Goal: Task Accomplishment & Management: Manage account settings

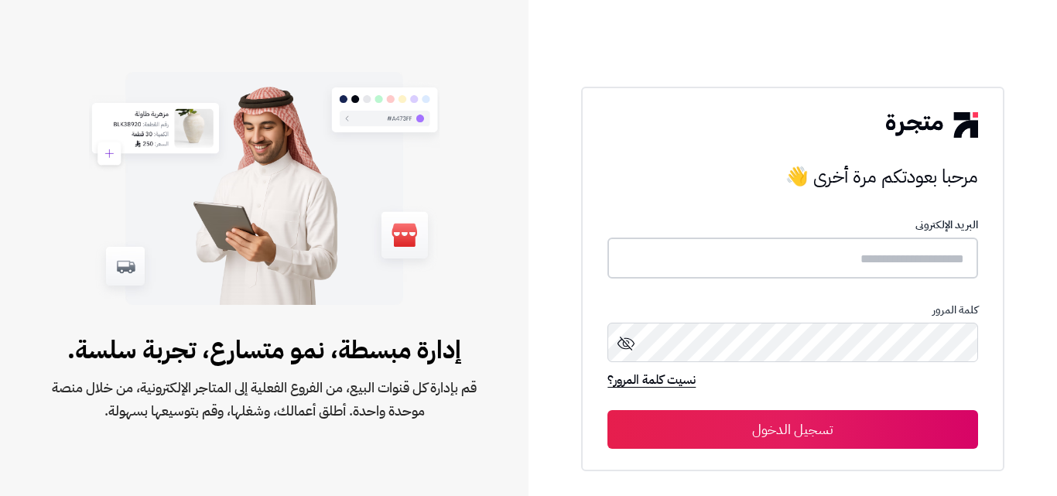
type input "*****"
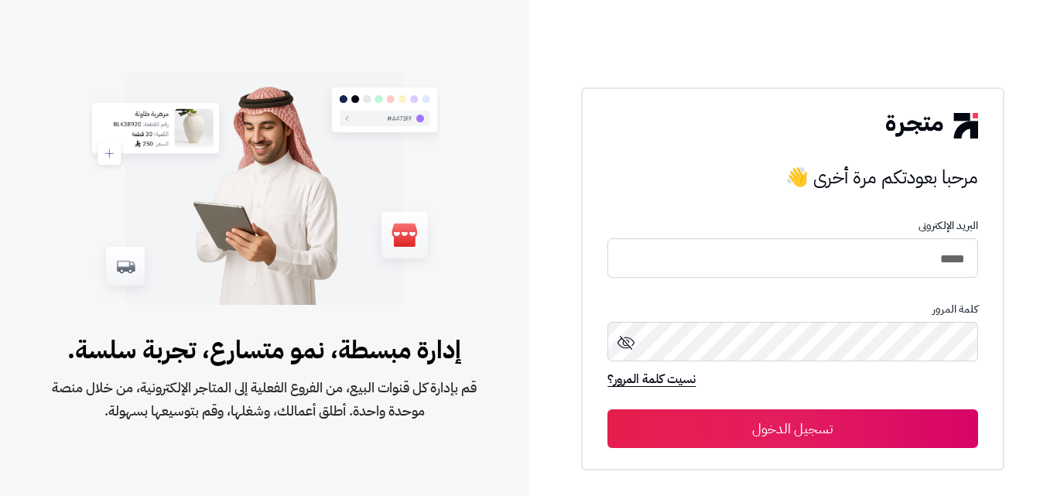
click at [815, 423] on button "تسجيل الدخول" at bounding box center [793, 428] width 370 height 39
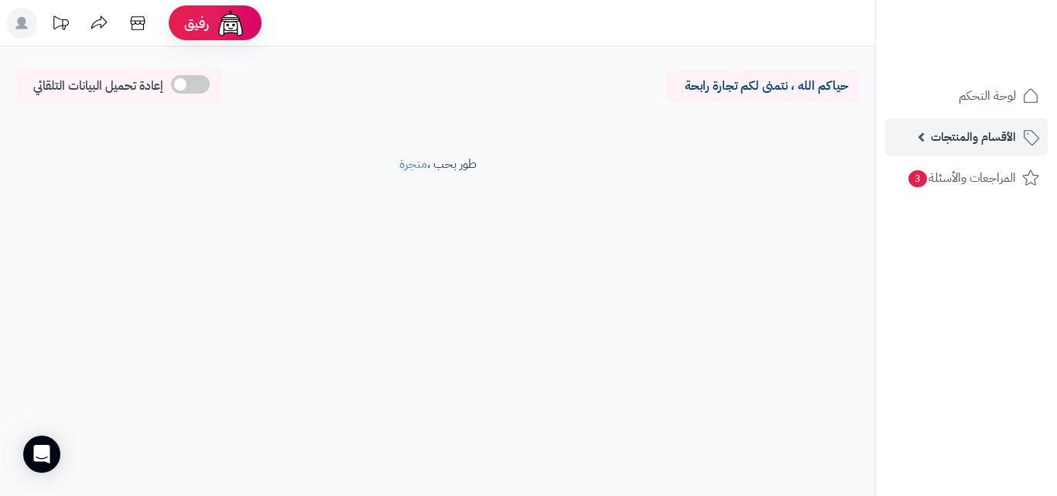
click at [995, 132] on span "الأقسام والمنتجات" at bounding box center [973, 137] width 85 height 22
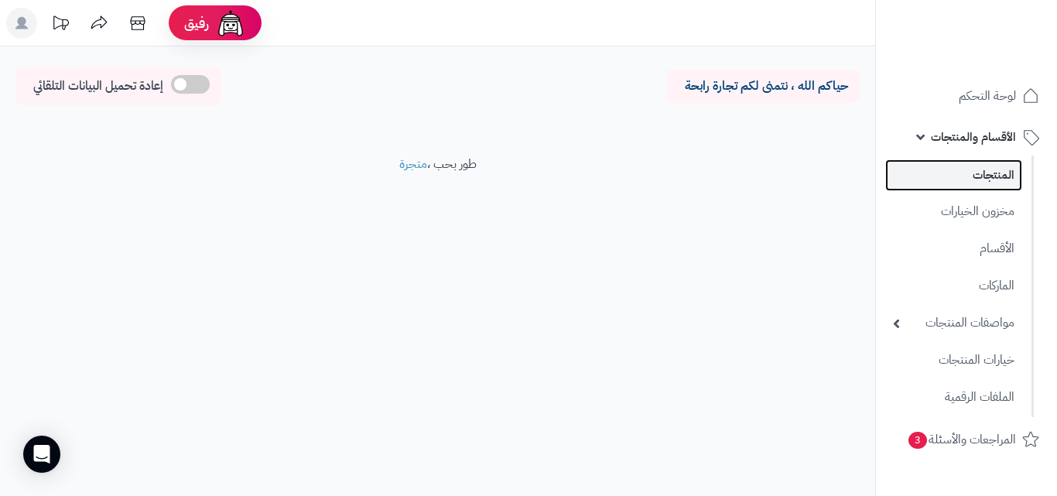
click at [984, 164] on link "المنتجات" at bounding box center [953, 175] width 137 height 32
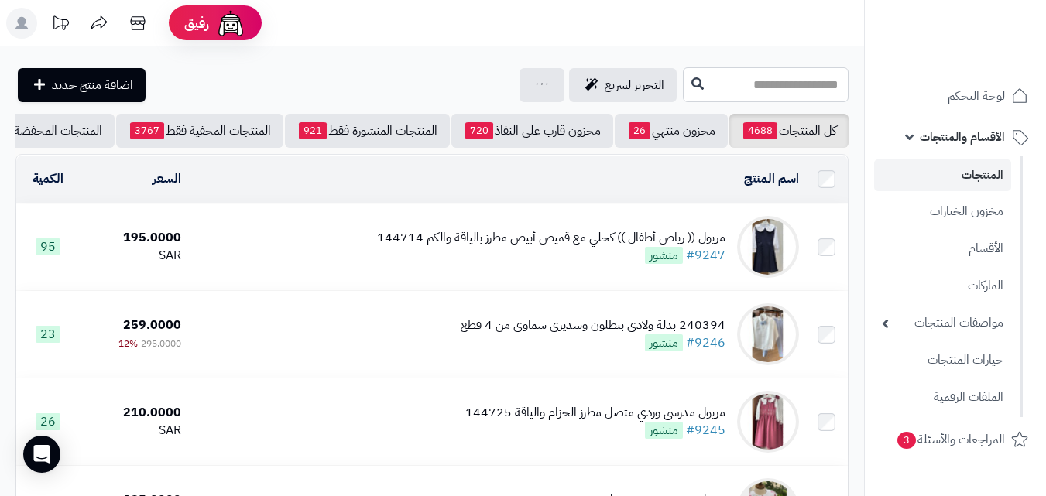
click at [769, 77] on input "text" at bounding box center [766, 84] width 166 height 35
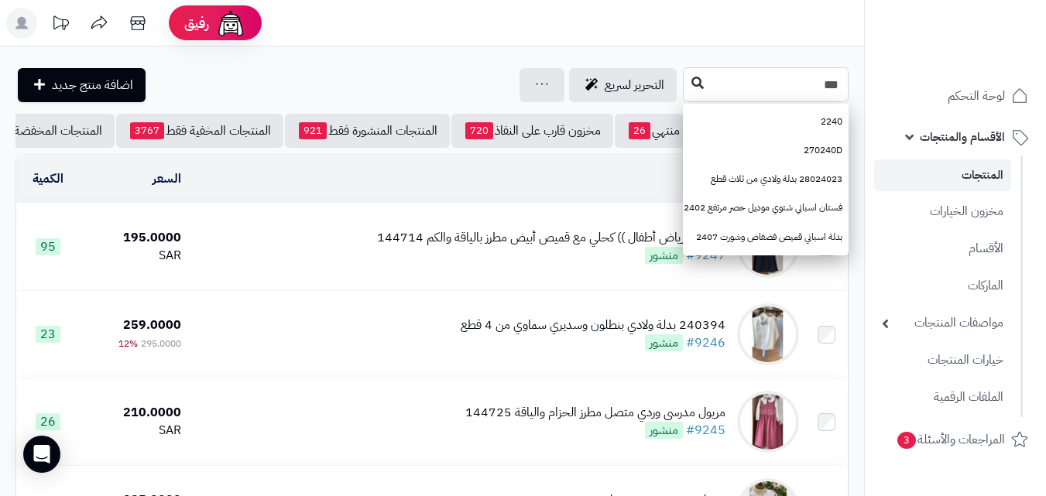
type input "***"
click at [691, 87] on icon at bounding box center [697, 83] width 12 height 12
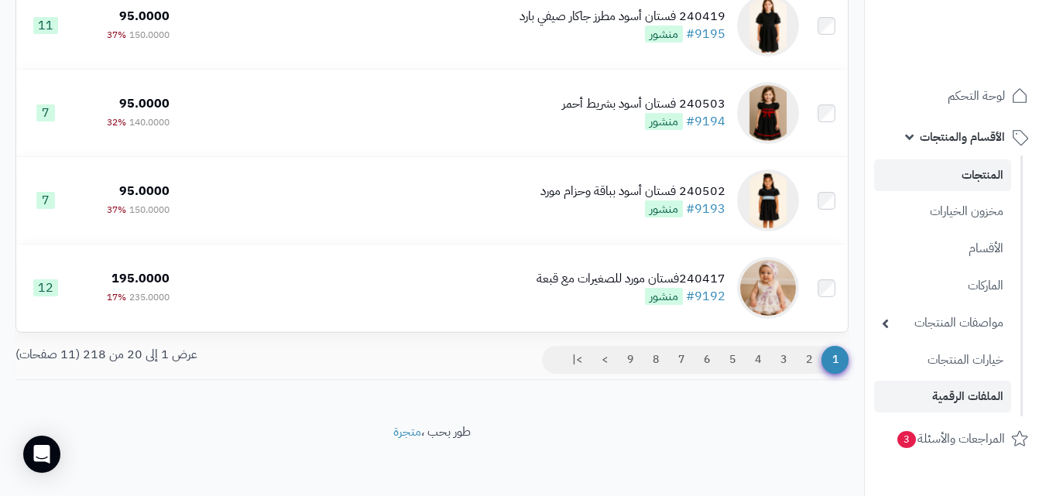
scroll to position [1634, 0]
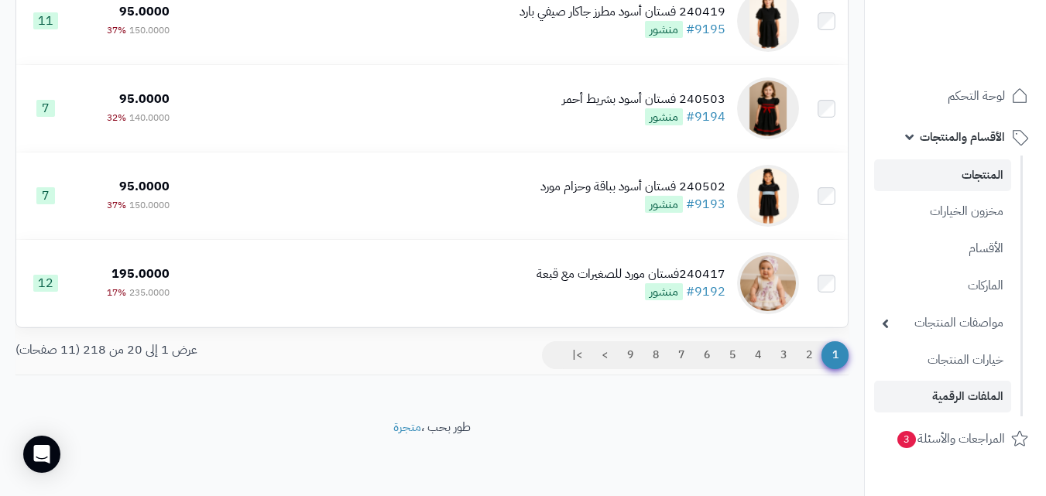
drag, startPoint x: 1056, startPoint y: 36, endPoint x: 991, endPoint y: 399, distance: 368.7
click at [794, 358] on link "3" at bounding box center [783, 355] width 26 height 28
click at [804, 358] on link "2" at bounding box center [809, 355] width 26 height 28
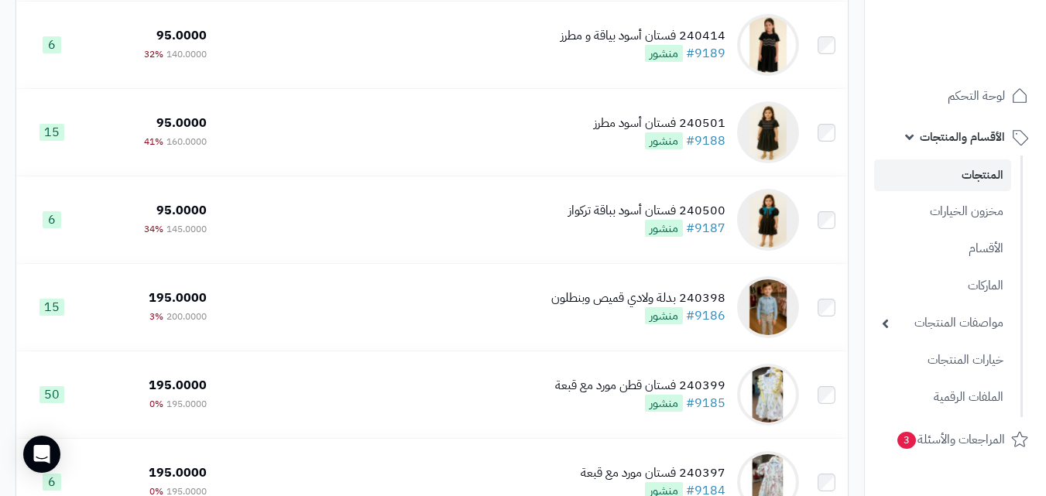
scroll to position [1634, 0]
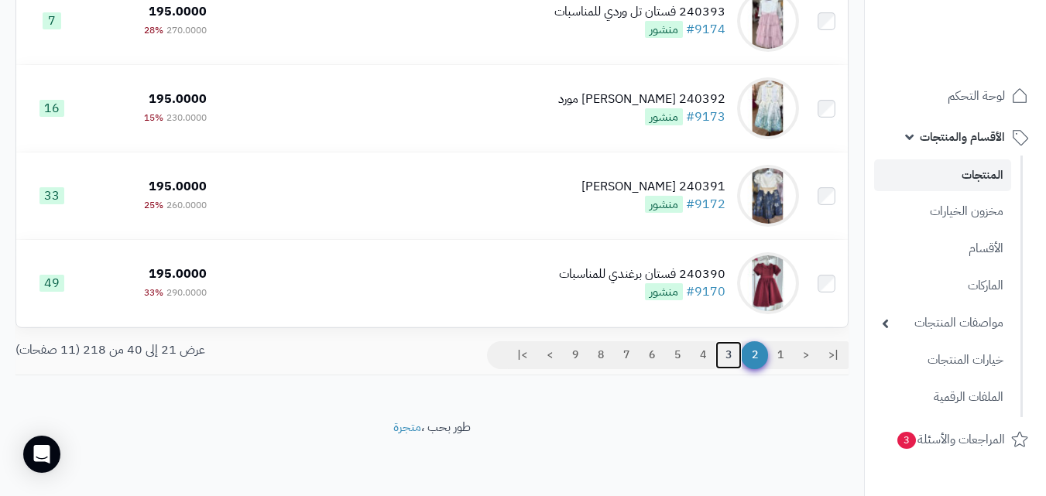
click at [723, 348] on link "3" at bounding box center [728, 355] width 26 height 28
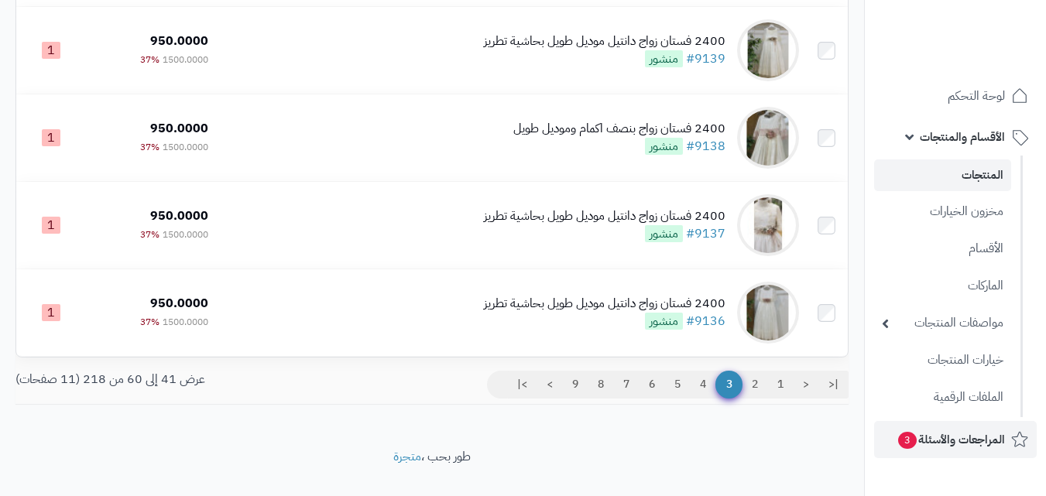
scroll to position [1603, 0]
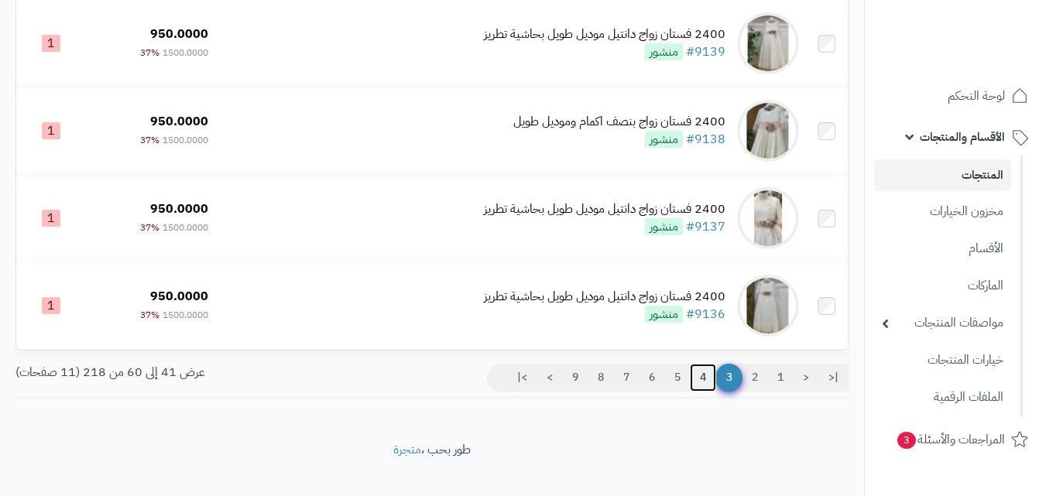
click at [706, 392] on link "4" at bounding box center [703, 378] width 26 height 28
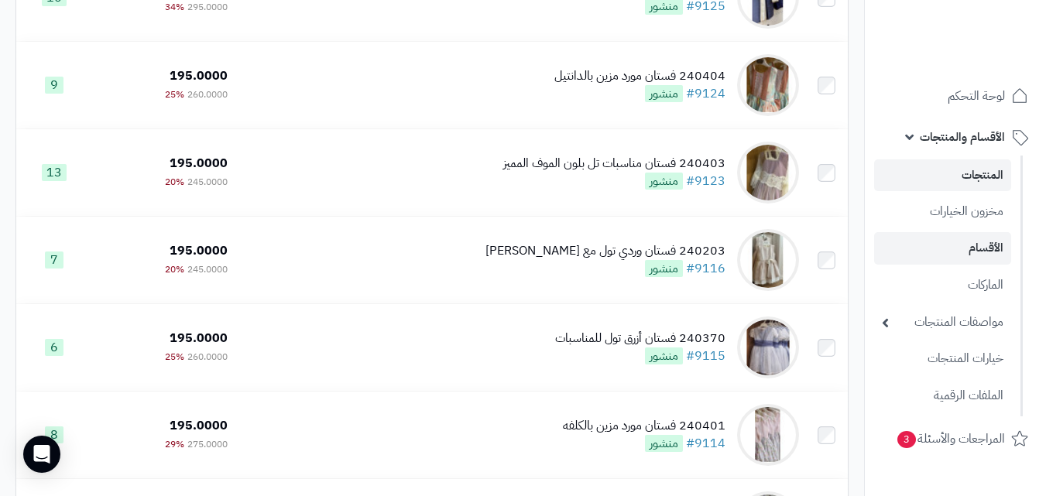
scroll to position [726, 0]
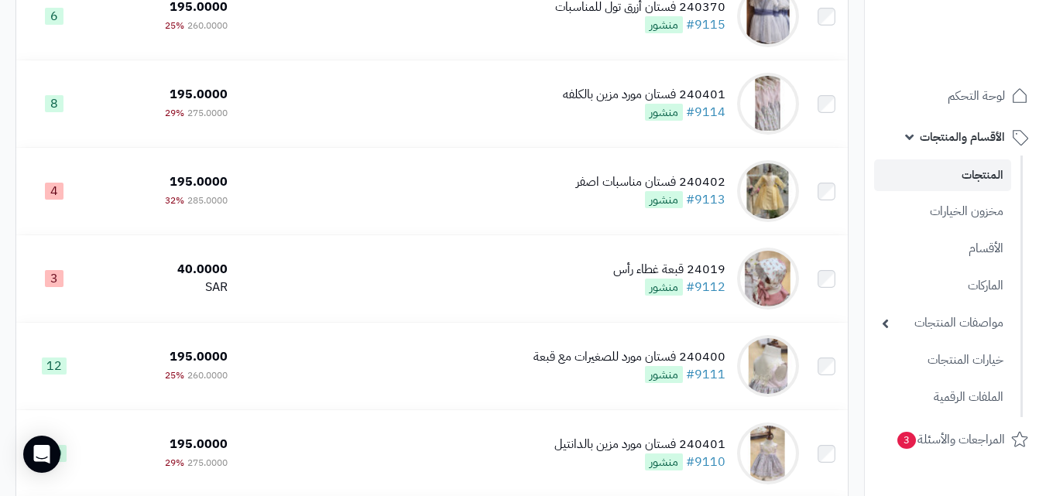
scroll to position [940, 0]
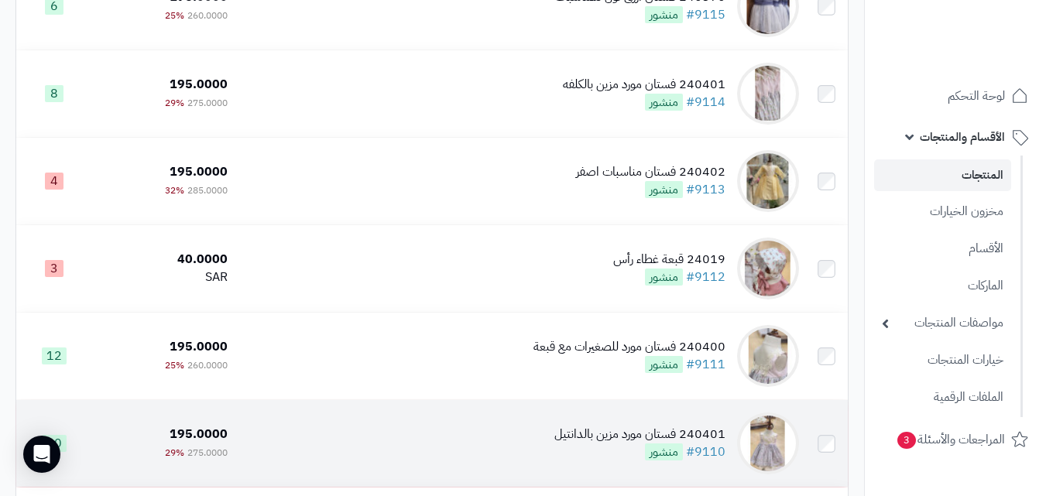
click at [538, 430] on td "240401 فستان مورد مزين بالدانتيل #9110 منشور" at bounding box center [519, 443] width 571 height 87
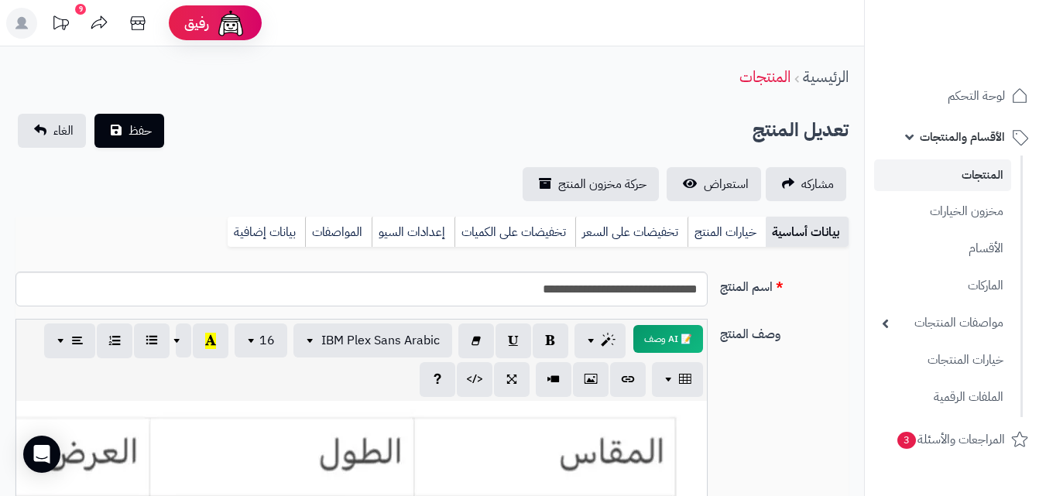
scroll to position [282, 0]
click at [727, 238] on link "خيارات المنتج" at bounding box center [726, 232] width 78 height 31
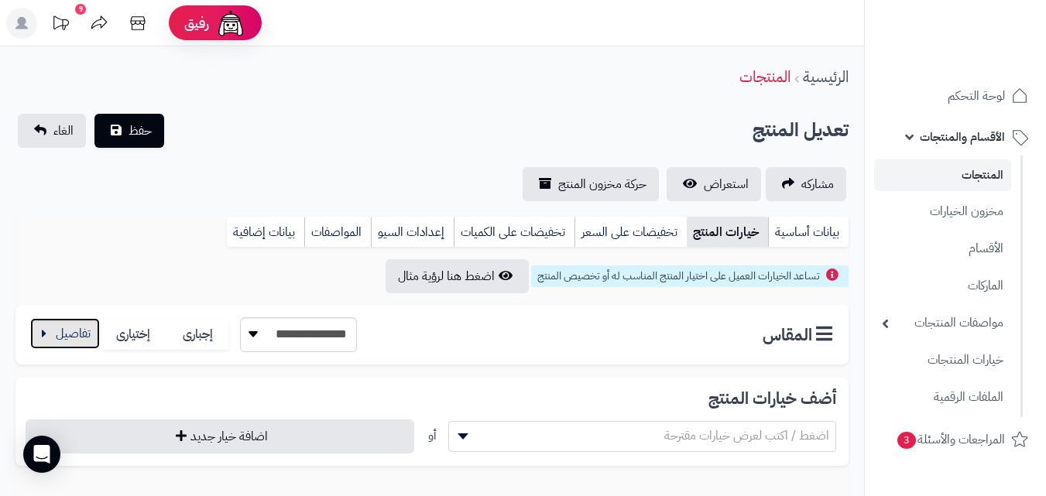
click at [51, 337] on button "button" at bounding box center [65, 333] width 70 height 31
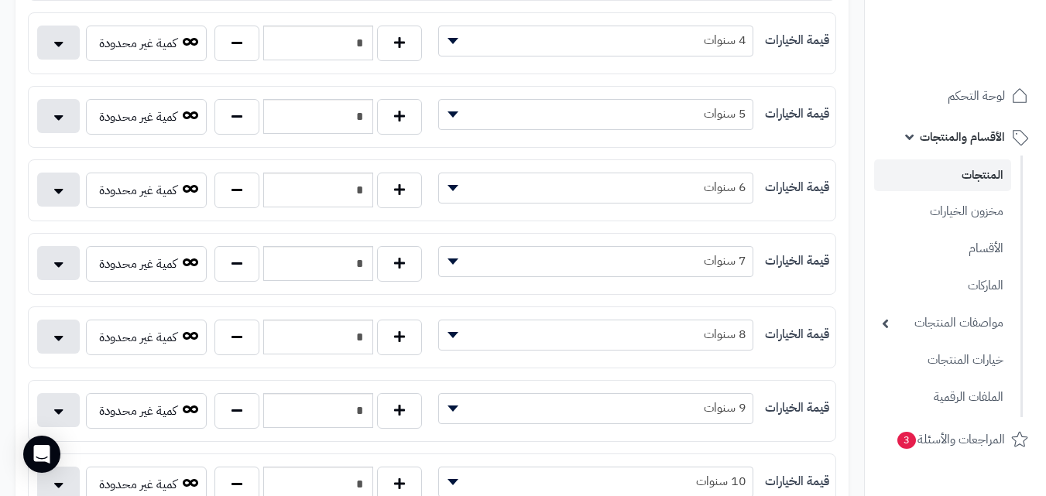
scroll to position [509, 0]
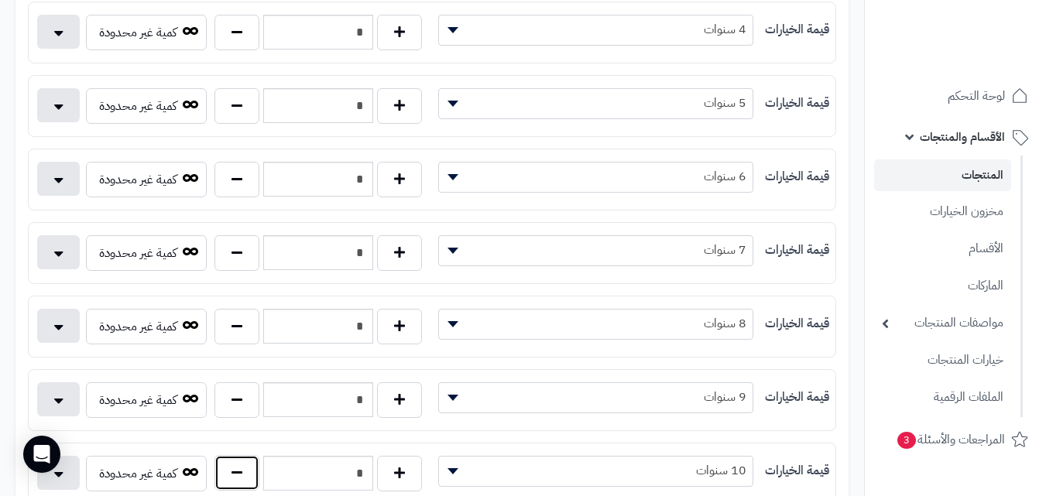
click at [246, 475] on button "button" at bounding box center [236, 473] width 45 height 36
type input "*"
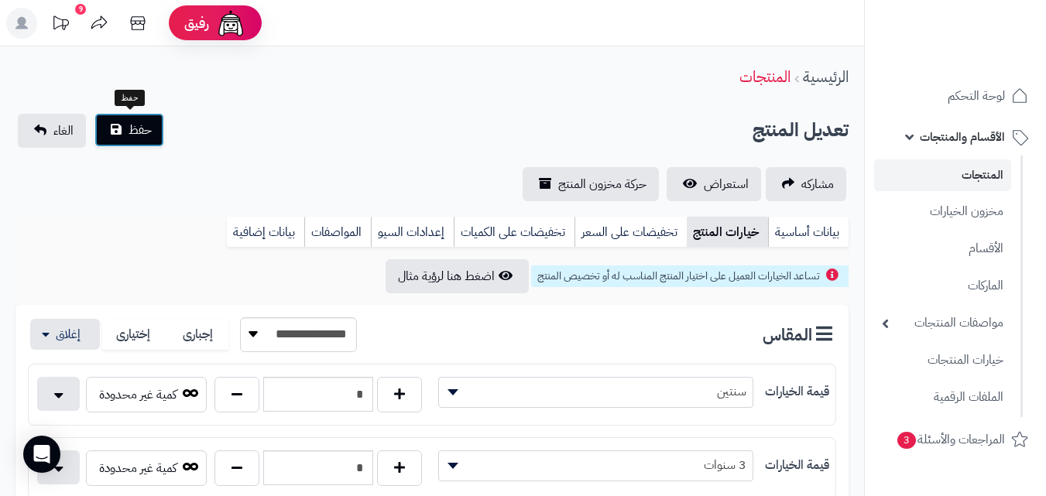
click at [154, 127] on button "حفظ" at bounding box center [129, 130] width 70 height 34
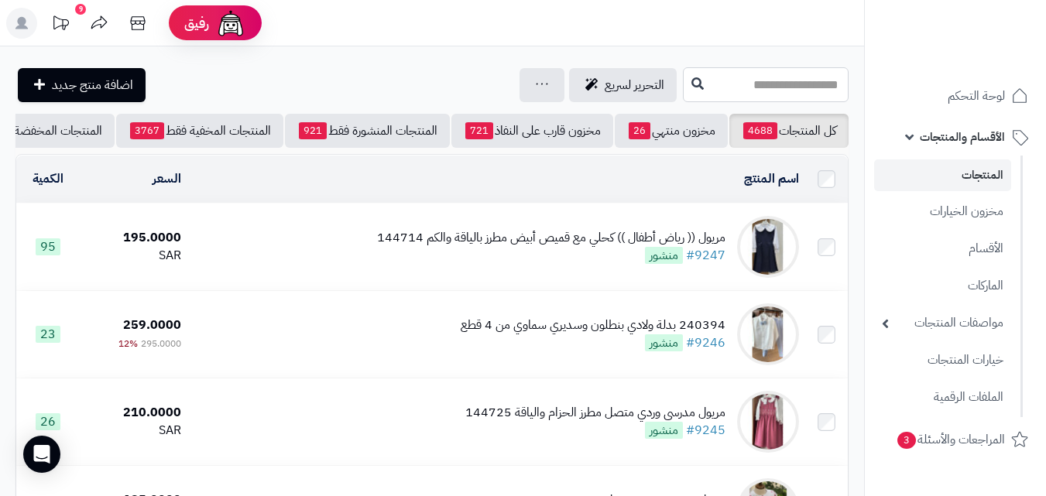
click at [693, 83] on input "text" at bounding box center [766, 84] width 166 height 35
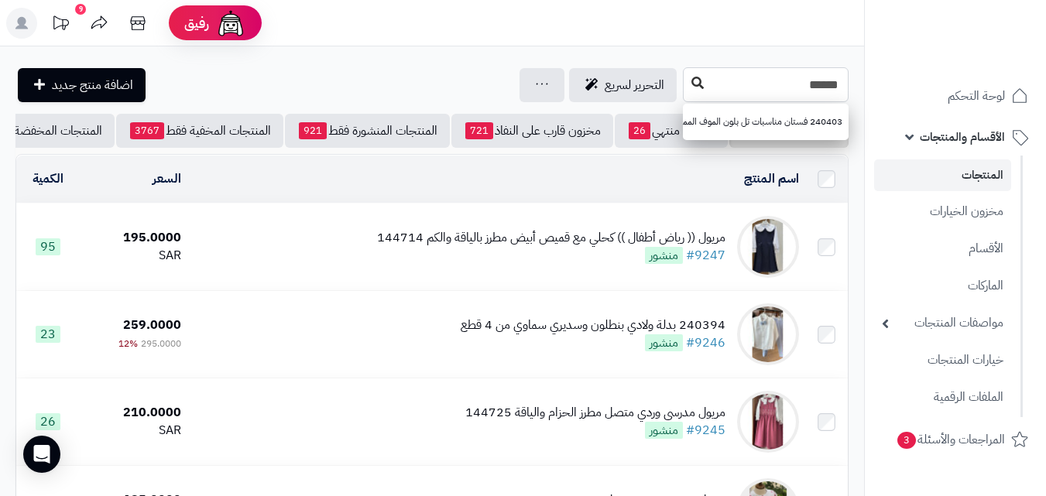
type input "******"
click at [691, 81] on icon at bounding box center [697, 83] width 12 height 12
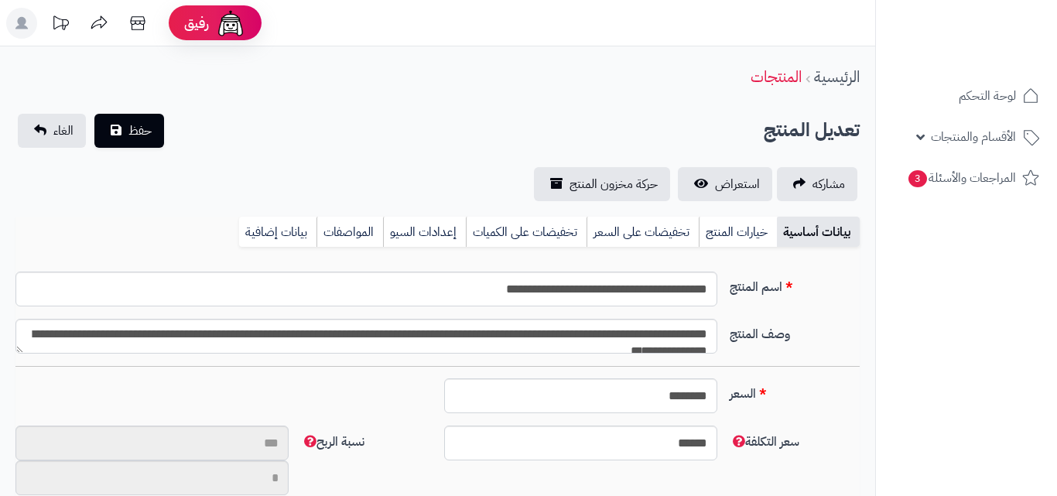
type input "**"
type input "**********"
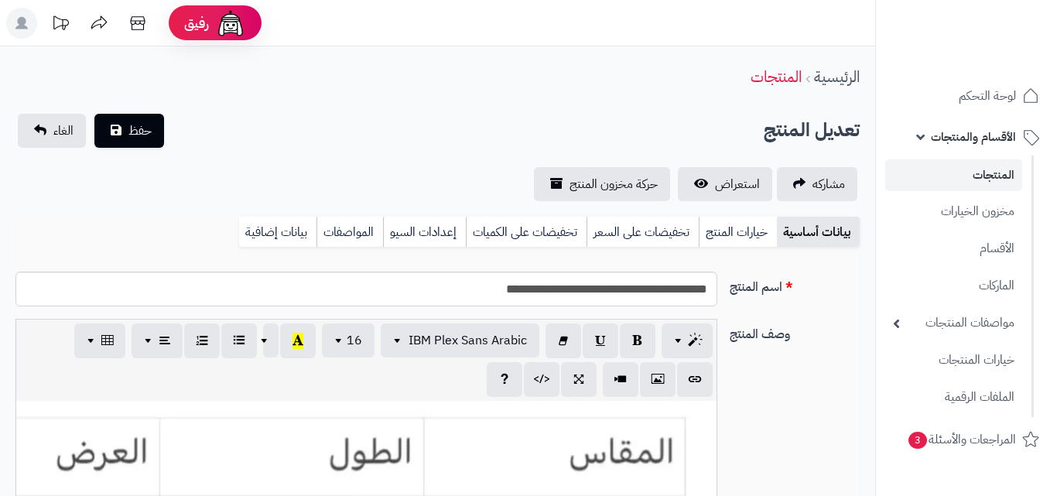
type input "******"
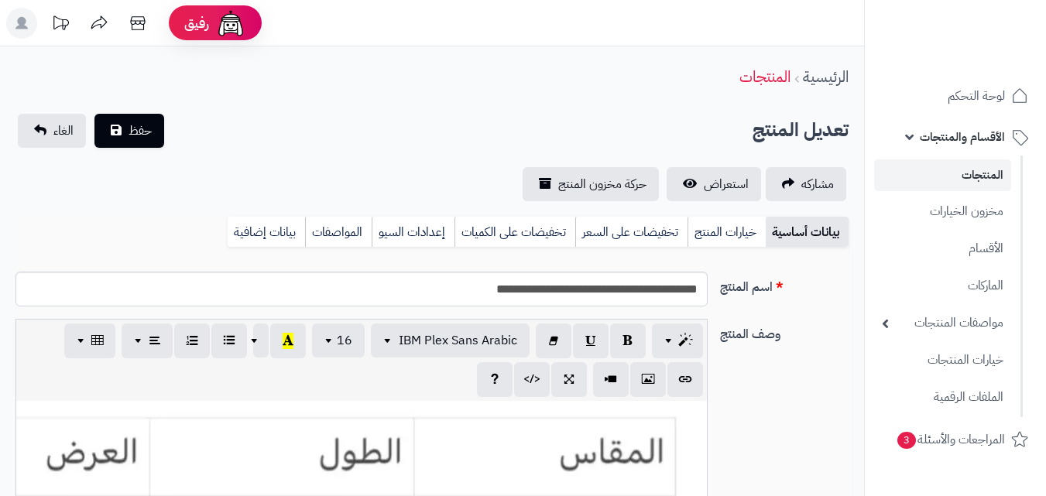
scroll to position [282, 0]
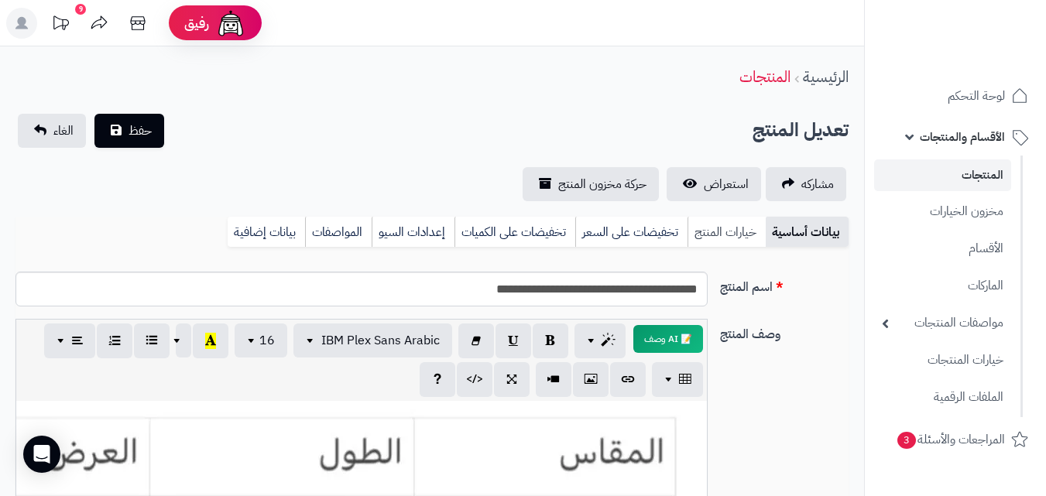
click at [741, 234] on link "خيارات المنتج" at bounding box center [726, 232] width 78 height 31
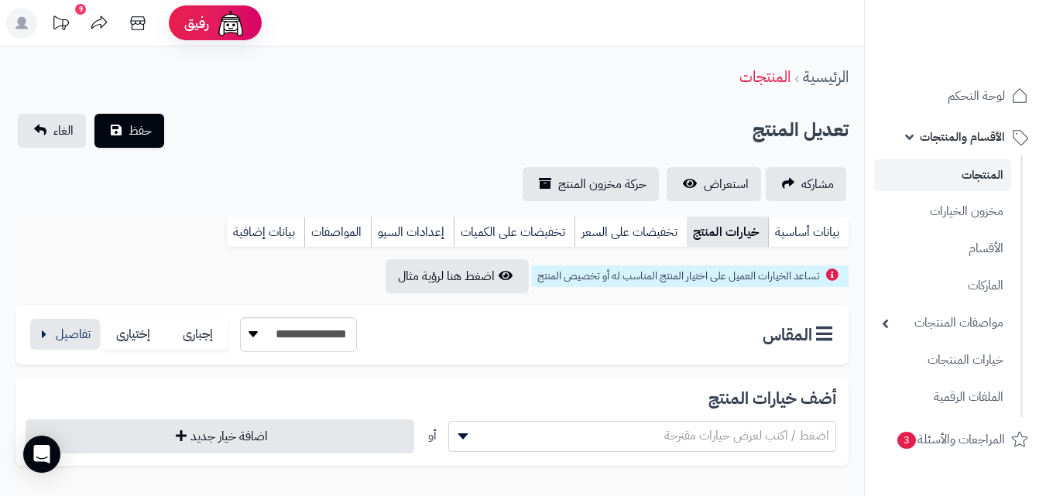
click at [93, 314] on div "**********" at bounding box center [431, 335] width 833 height 60
click at [91, 342] on button "button" at bounding box center [65, 333] width 70 height 31
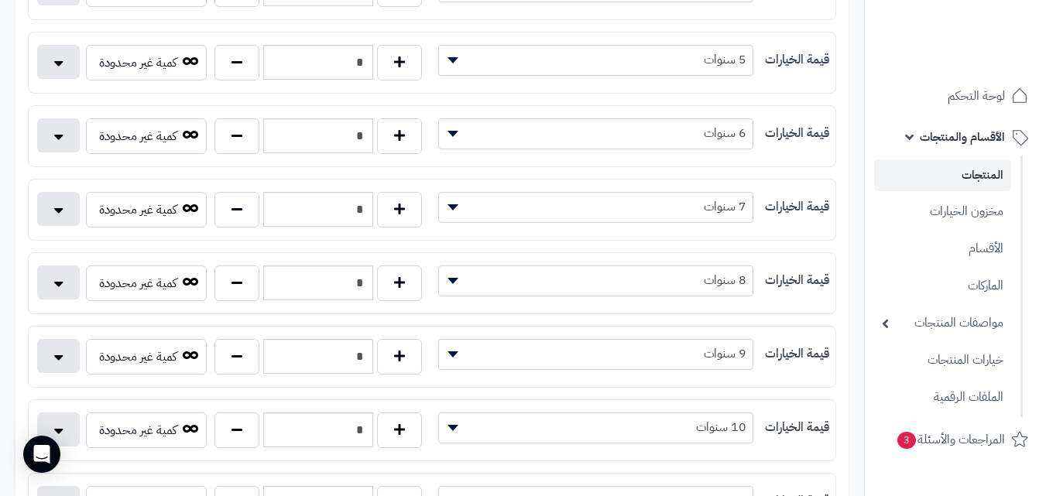
scroll to position [625, 0]
click at [250, 432] on button "button" at bounding box center [236, 430] width 45 height 36
type input "*"
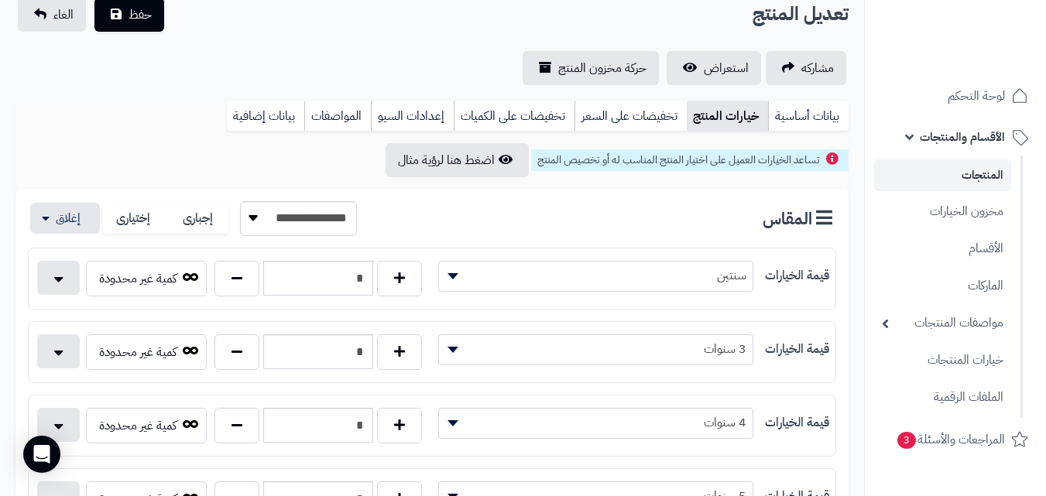
scroll to position [0, 0]
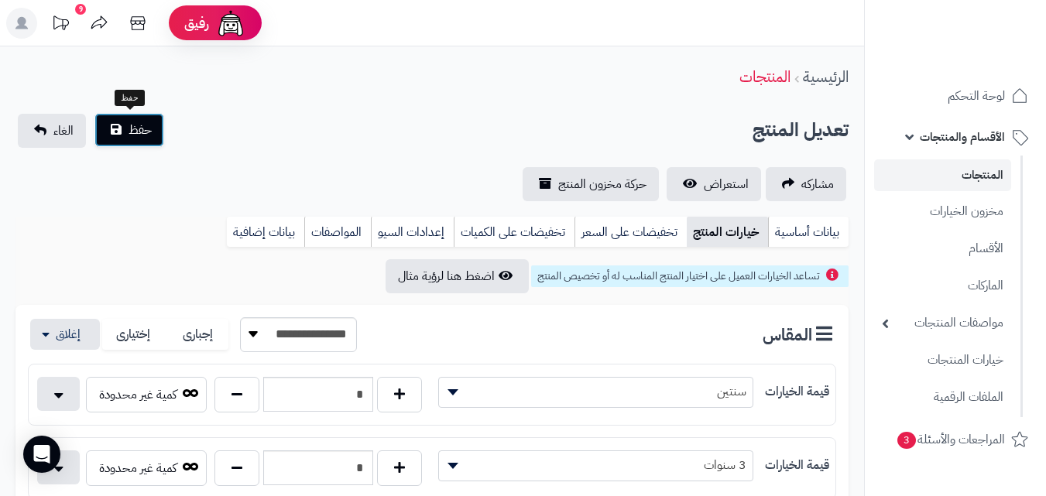
click at [153, 126] on button "حفظ" at bounding box center [129, 130] width 70 height 34
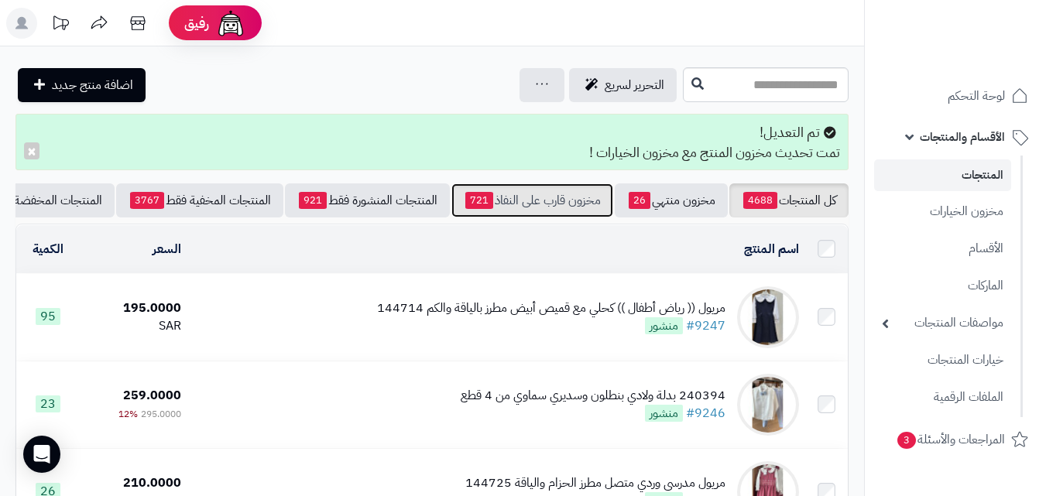
click at [506, 197] on link "مخزون قارب على النفاذ 721" at bounding box center [532, 200] width 162 height 34
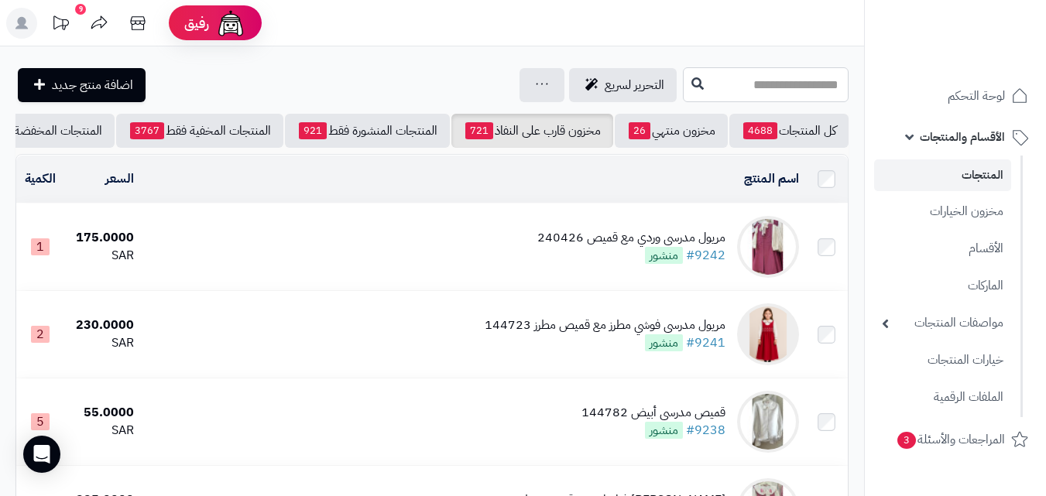
click at [725, 91] on input "text" at bounding box center [766, 84] width 166 height 35
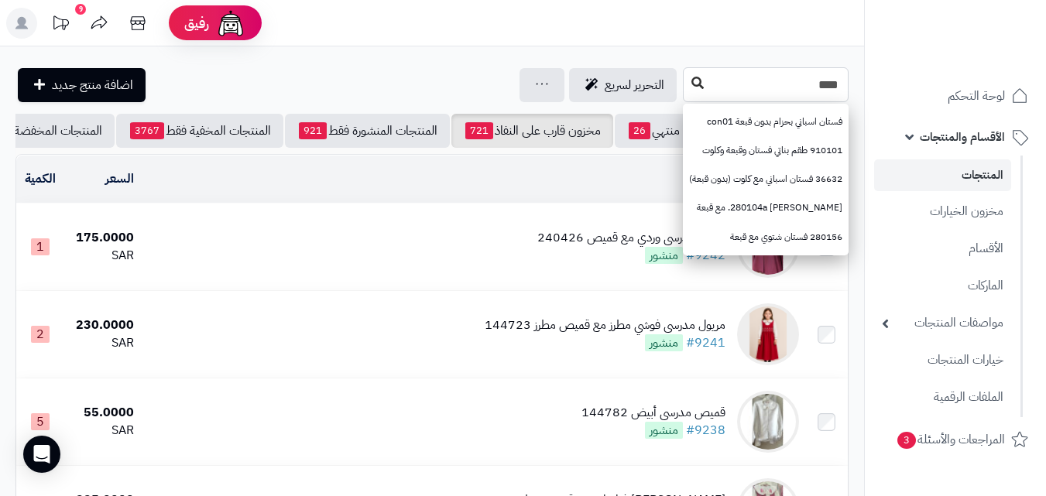
type input "****"
click at [686, 90] on button at bounding box center [697, 83] width 23 height 29
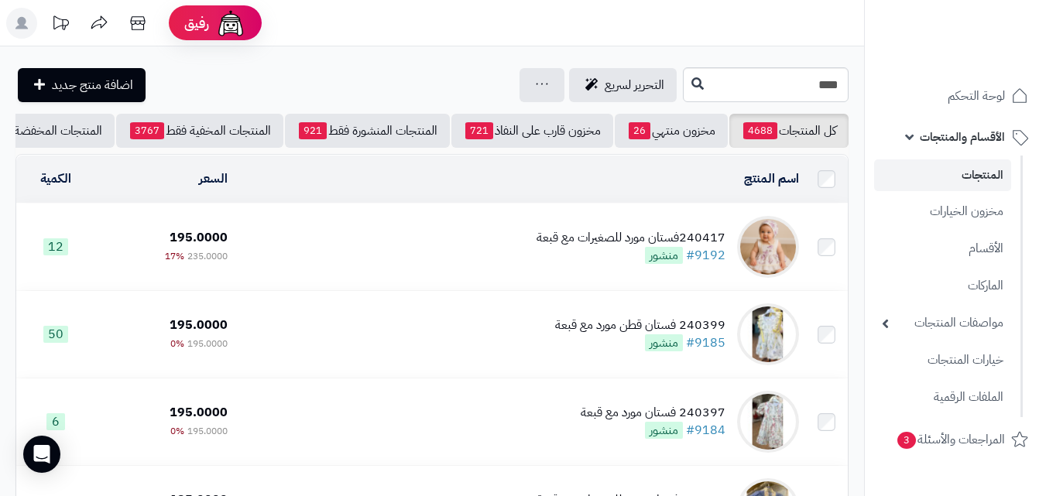
click at [461, 263] on td "240417فستان مورد للصغيرات مع قبعة #9192 منشور" at bounding box center [519, 247] width 571 height 87
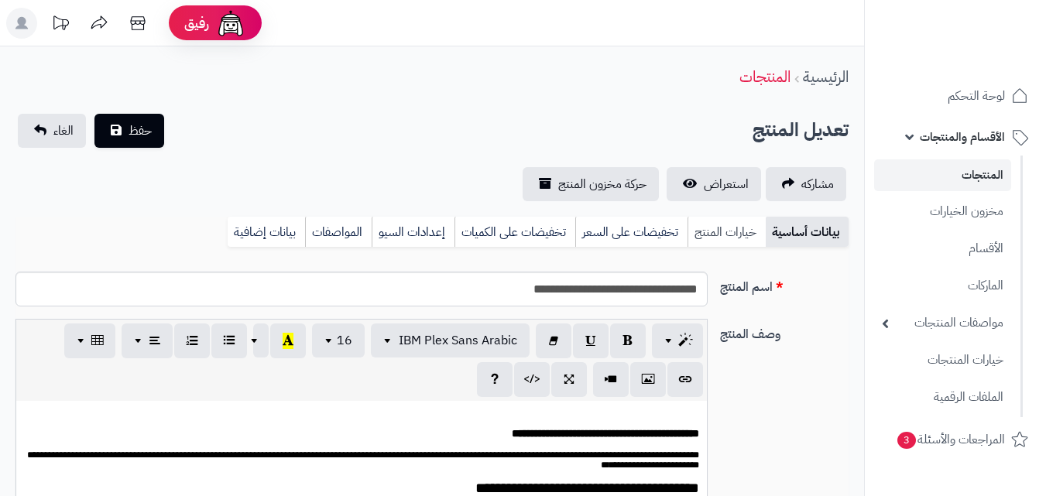
scroll to position [282, 0]
click at [719, 222] on link "خيارات المنتج" at bounding box center [726, 232] width 78 height 31
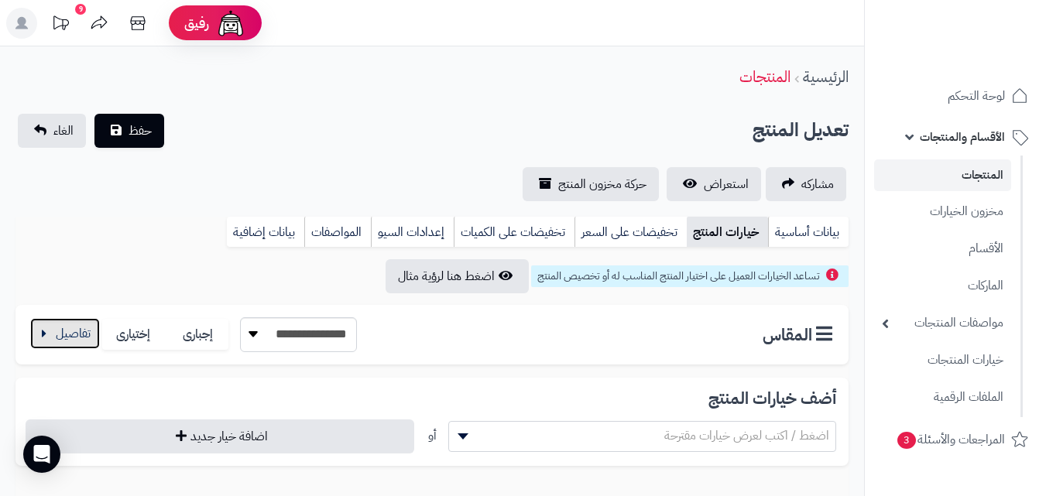
click at [68, 330] on button "button" at bounding box center [65, 333] width 70 height 31
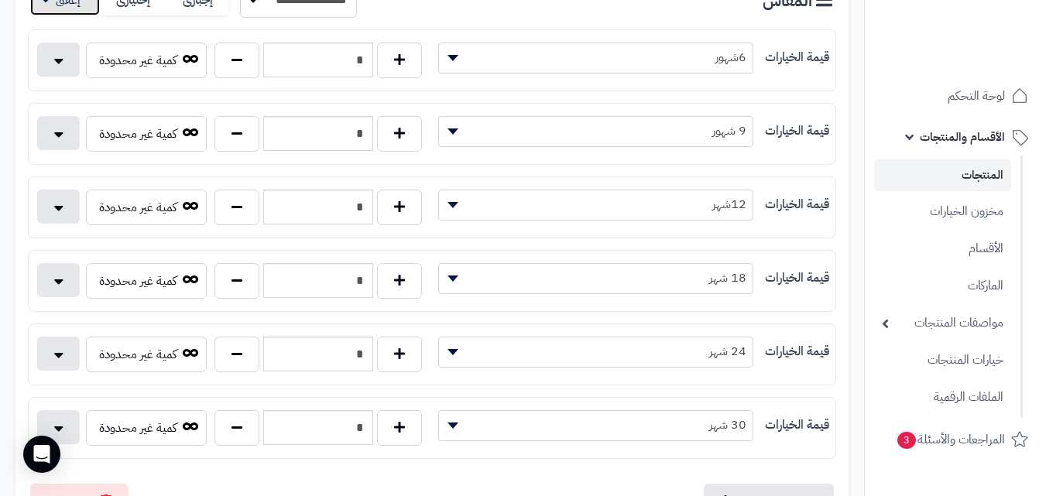
scroll to position [301, 0]
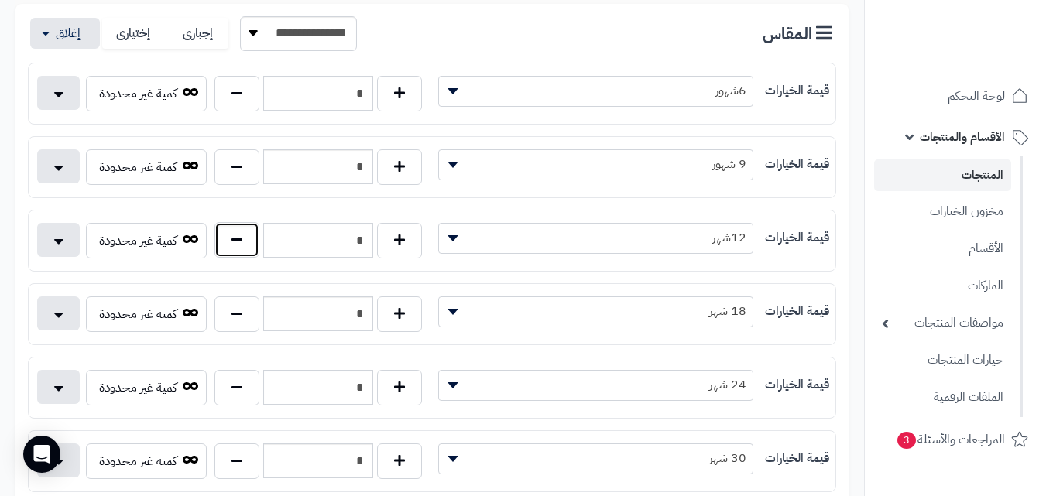
click at [258, 253] on button "button" at bounding box center [236, 240] width 45 height 36
type input "*"
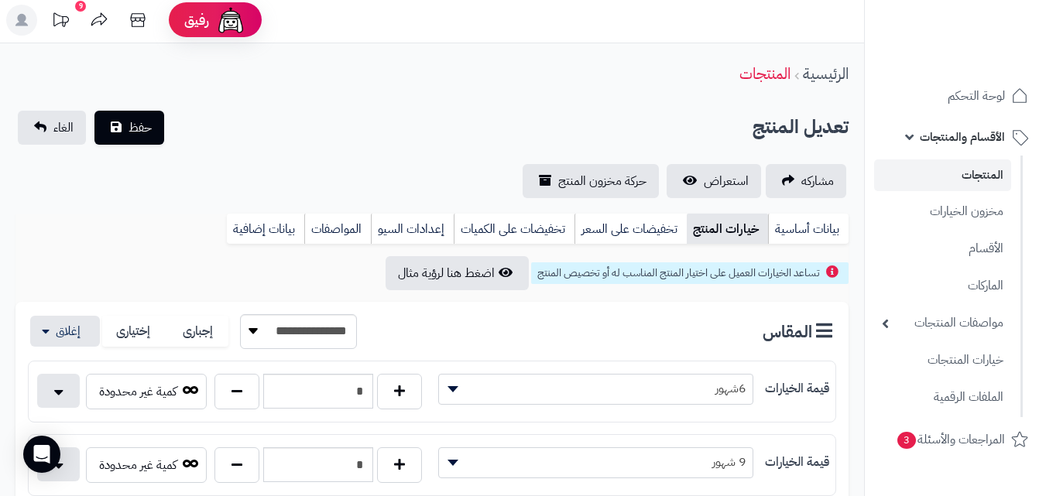
scroll to position [0, 0]
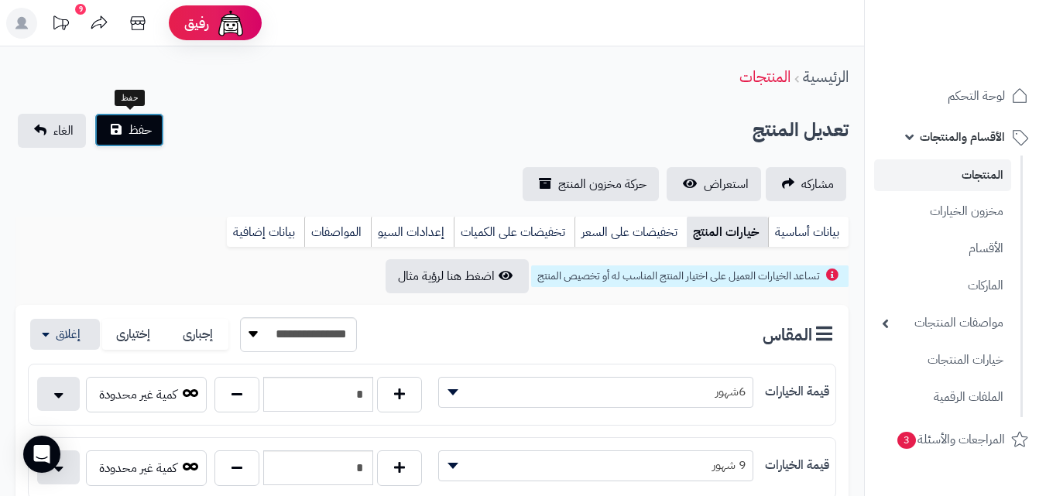
click at [132, 119] on button "حفظ" at bounding box center [129, 130] width 70 height 34
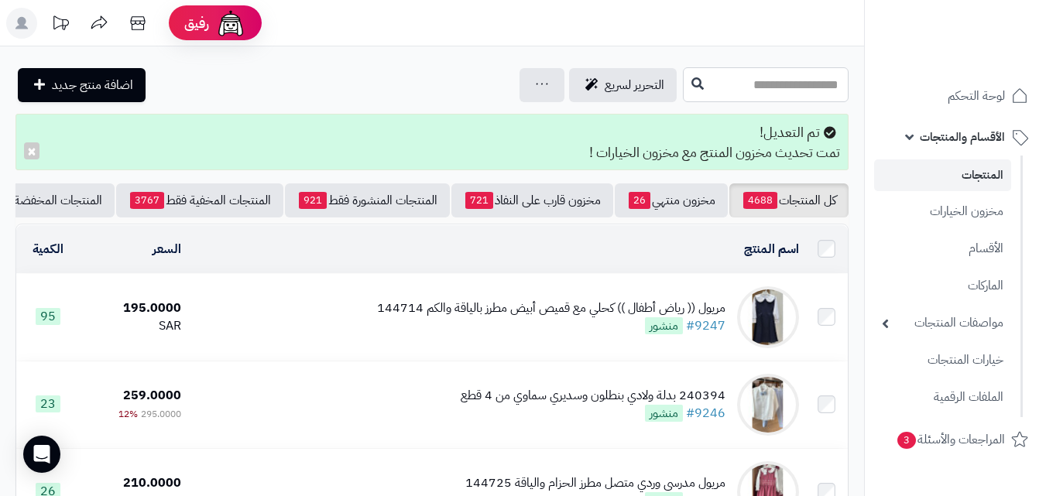
click at [709, 86] on input "text" at bounding box center [766, 84] width 166 height 35
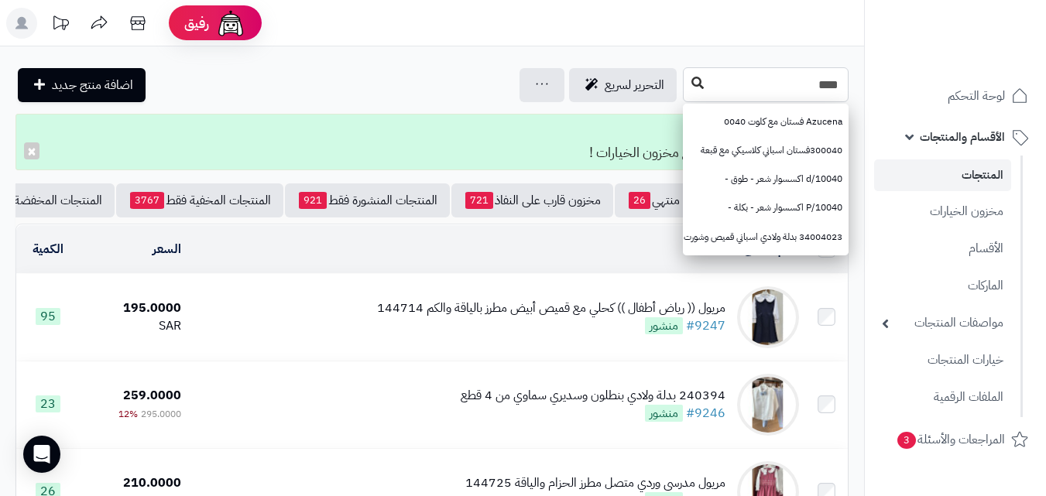
type input "****"
click at [686, 76] on button at bounding box center [697, 83] width 23 height 29
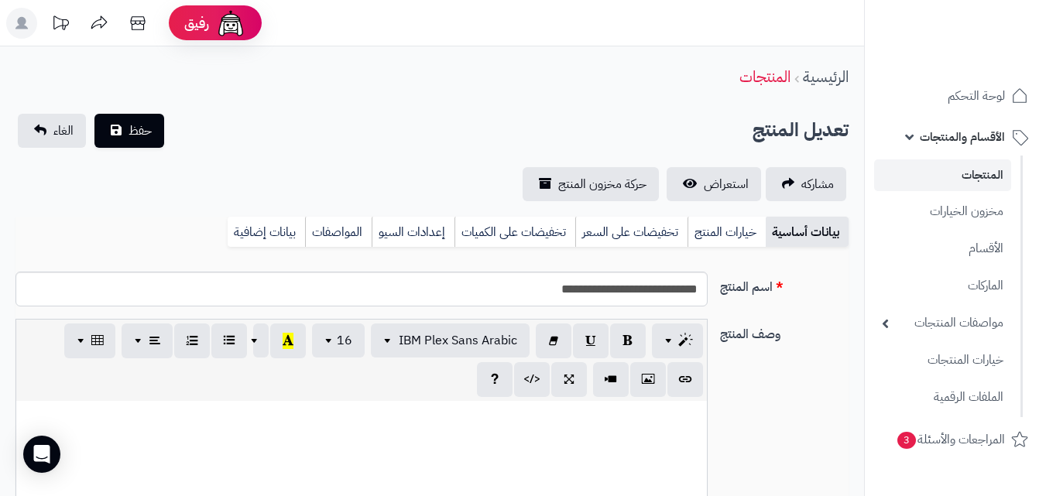
scroll to position [205, 0]
click at [724, 231] on link "خيارات المنتج" at bounding box center [726, 232] width 78 height 31
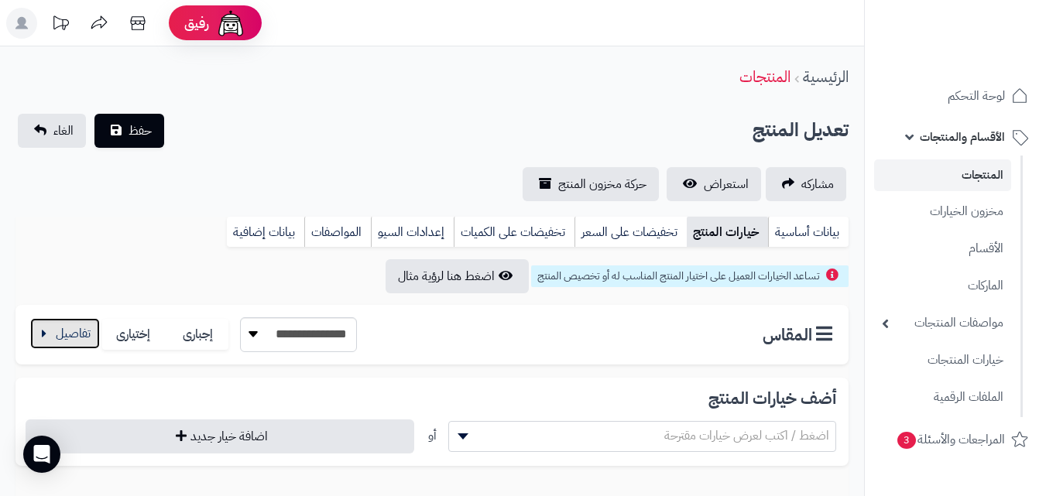
click at [58, 327] on button "button" at bounding box center [65, 333] width 70 height 31
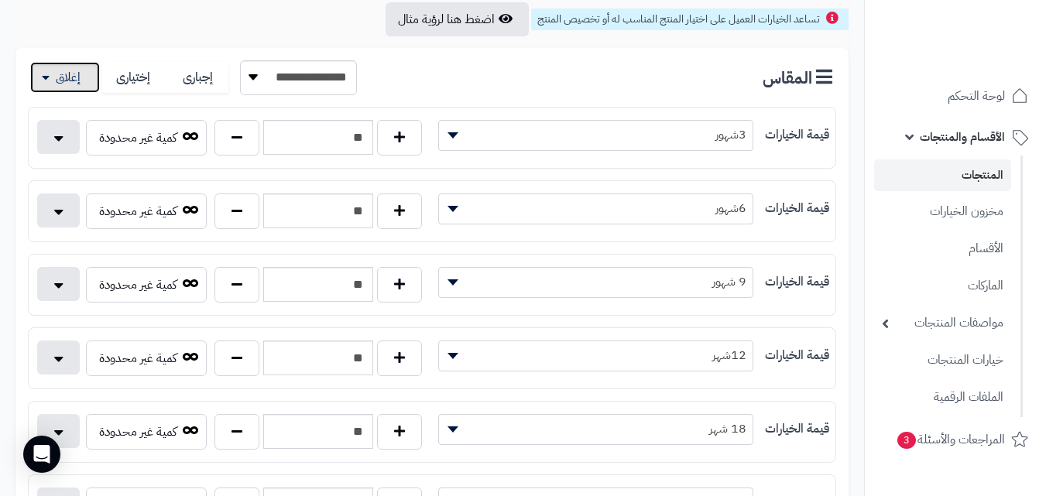
scroll to position [272, 0]
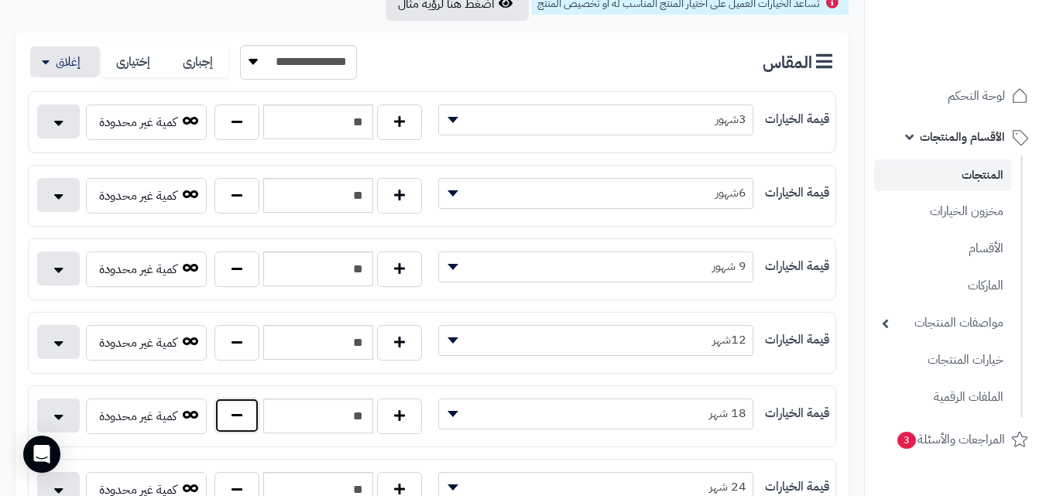
click at [239, 430] on button "button" at bounding box center [236, 416] width 45 height 36
type input "**"
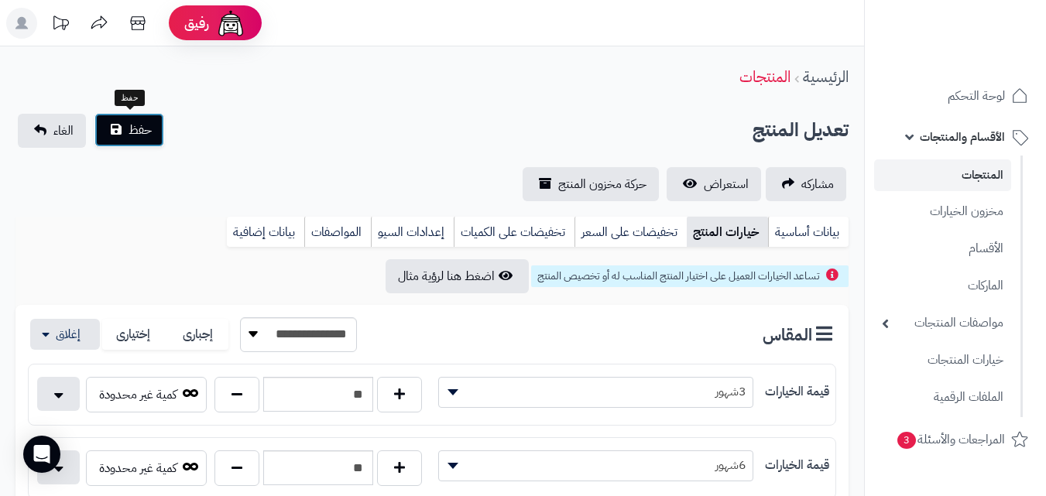
click at [120, 132] on button "حفظ" at bounding box center [129, 130] width 70 height 34
